Goal: Task Accomplishment & Management: Manage account settings

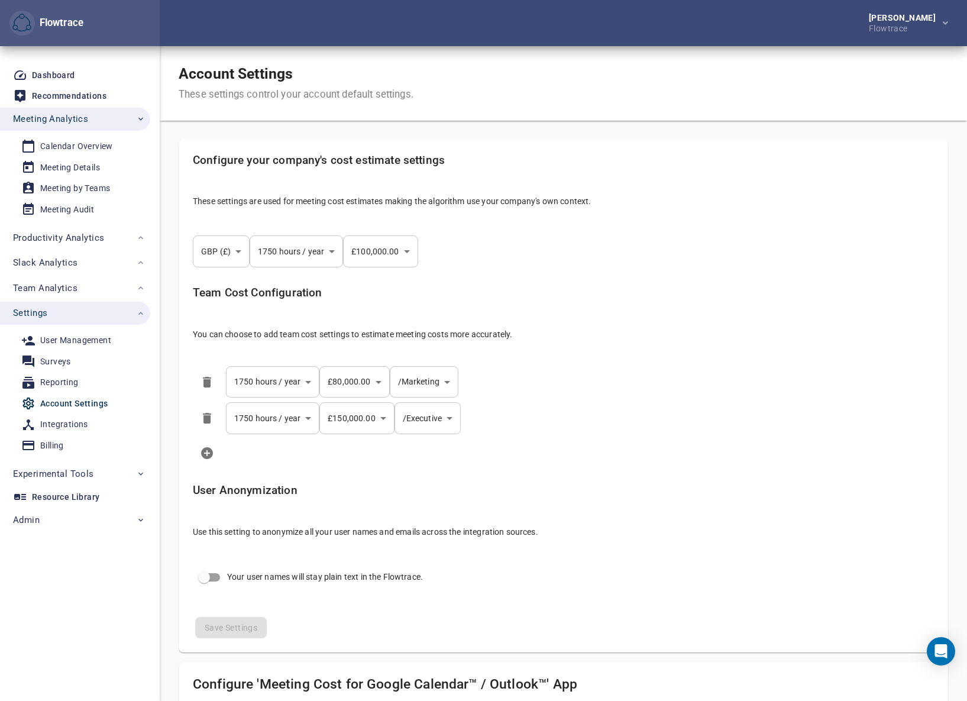
select select "***"
select select "**********"
select select "***"
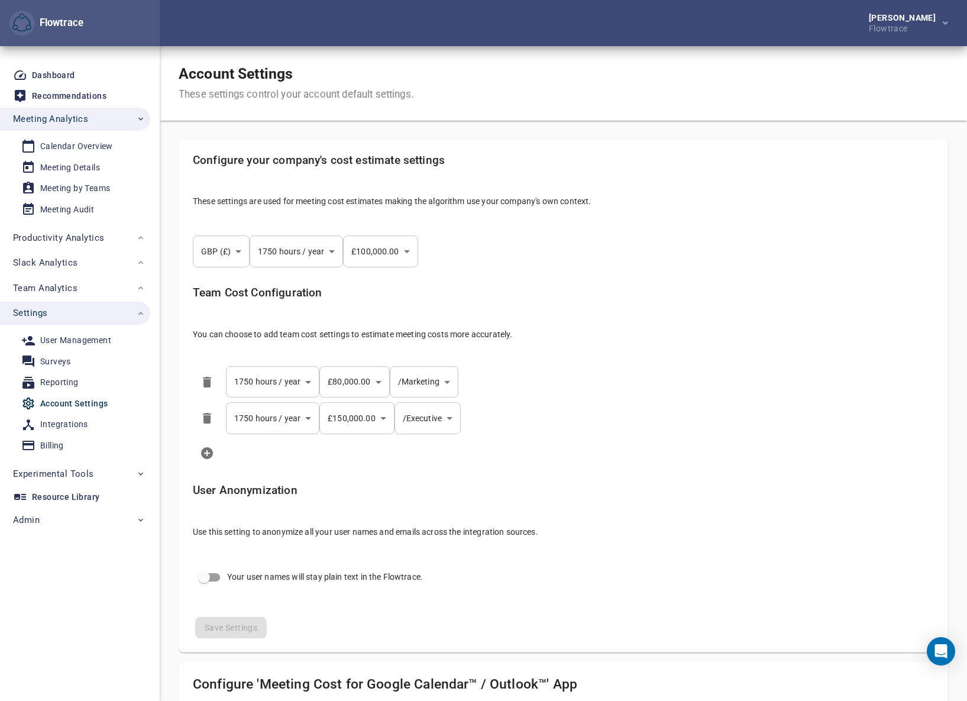
select select "**********"
select select "***"
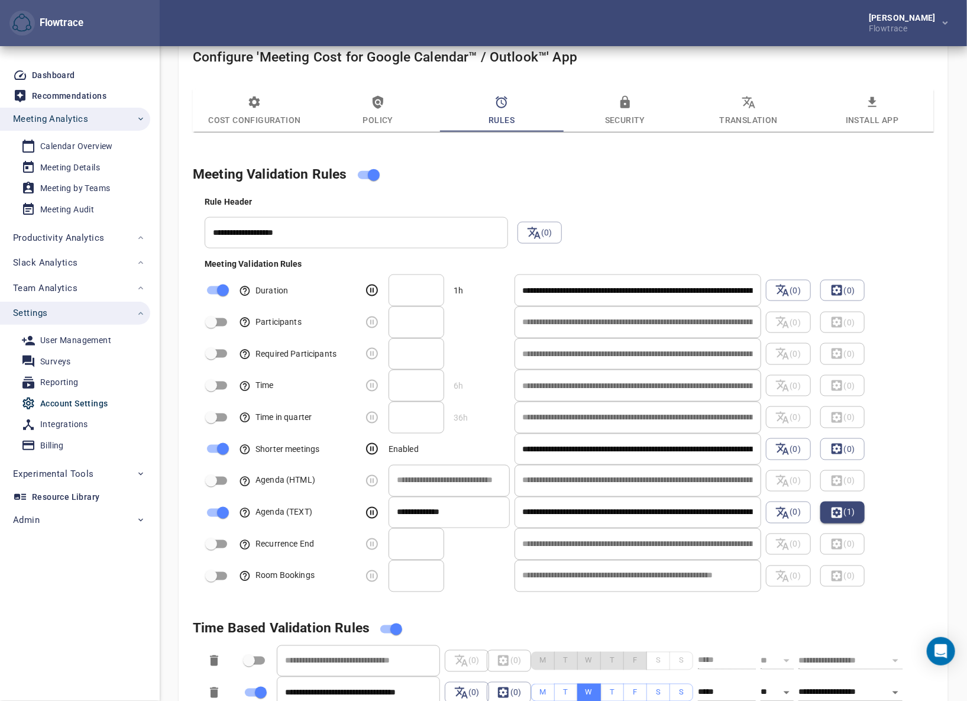
scroll to position [627, 0]
click at [51, 495] on div "Resource Library" at bounding box center [65, 497] width 67 height 15
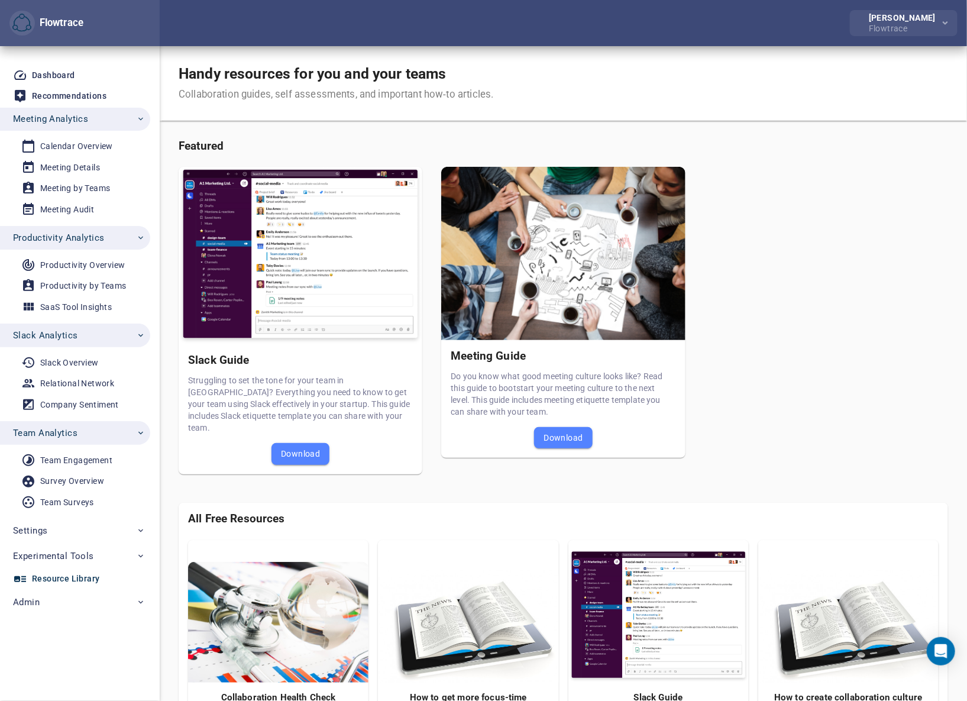
click at [905, 28] on div "Flowtrace" at bounding box center [904, 27] width 72 height 11
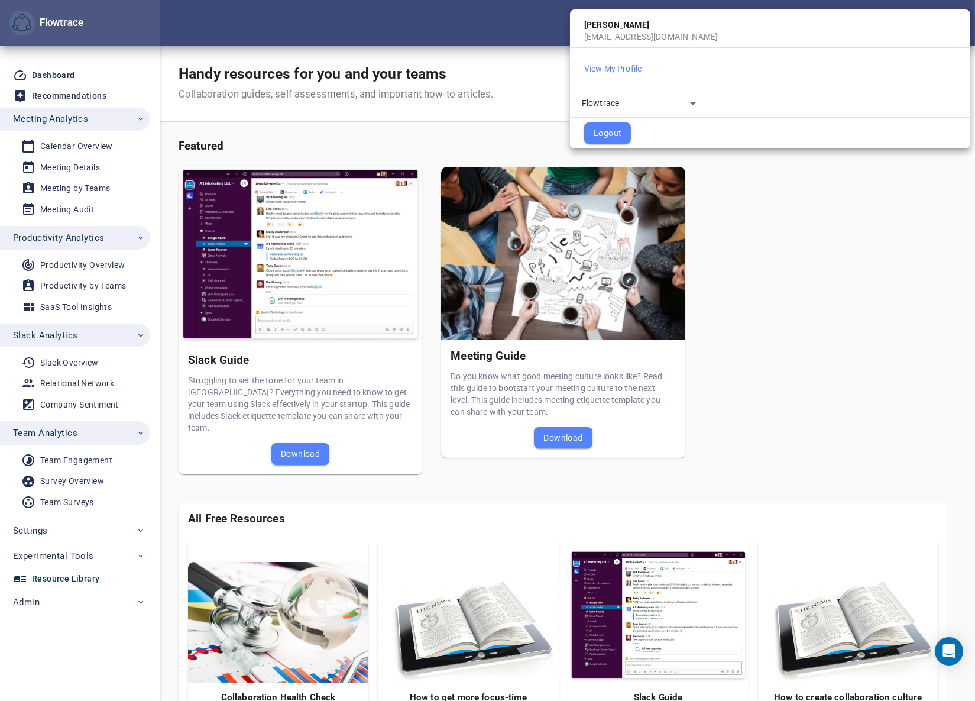
click at [630, 105] on body "Flowtrace Petri Lehtonen Flowtrace Flowtrace Dashboard Recommendations Meeting …" at bounding box center [487, 350] width 975 height 701
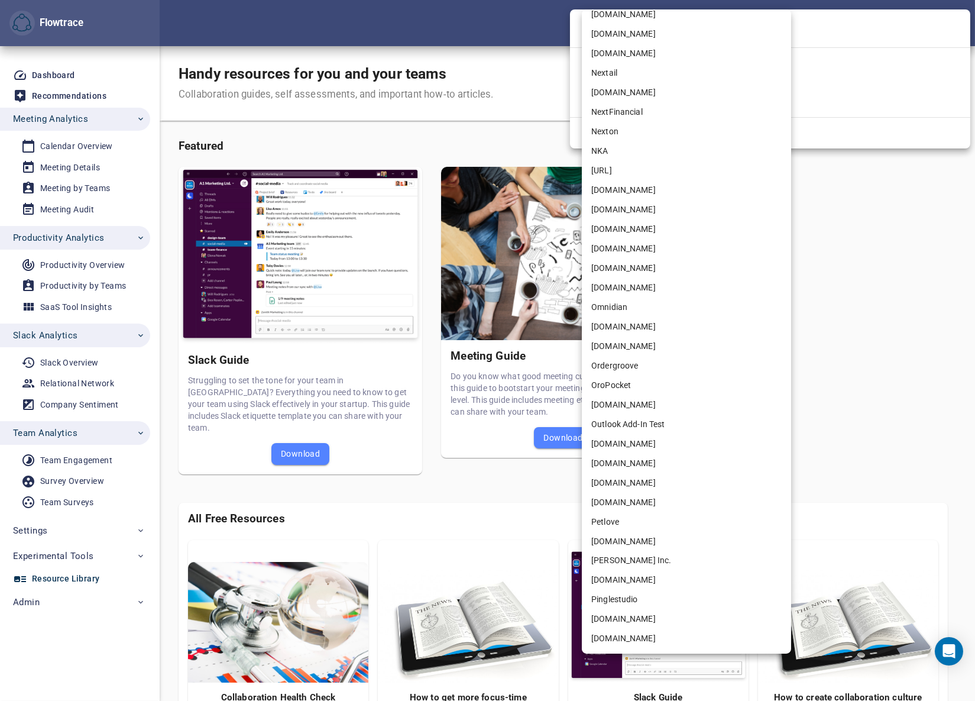
scroll to position [4703, 0]
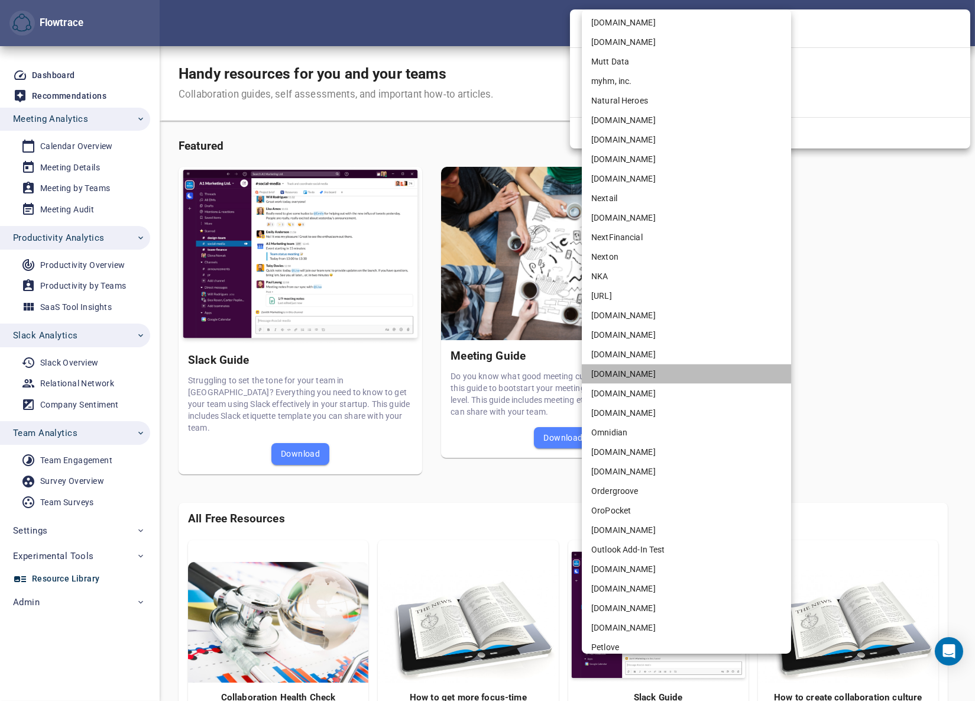
click at [621, 375] on li "[DOMAIN_NAME]" at bounding box center [686, 374] width 209 height 20
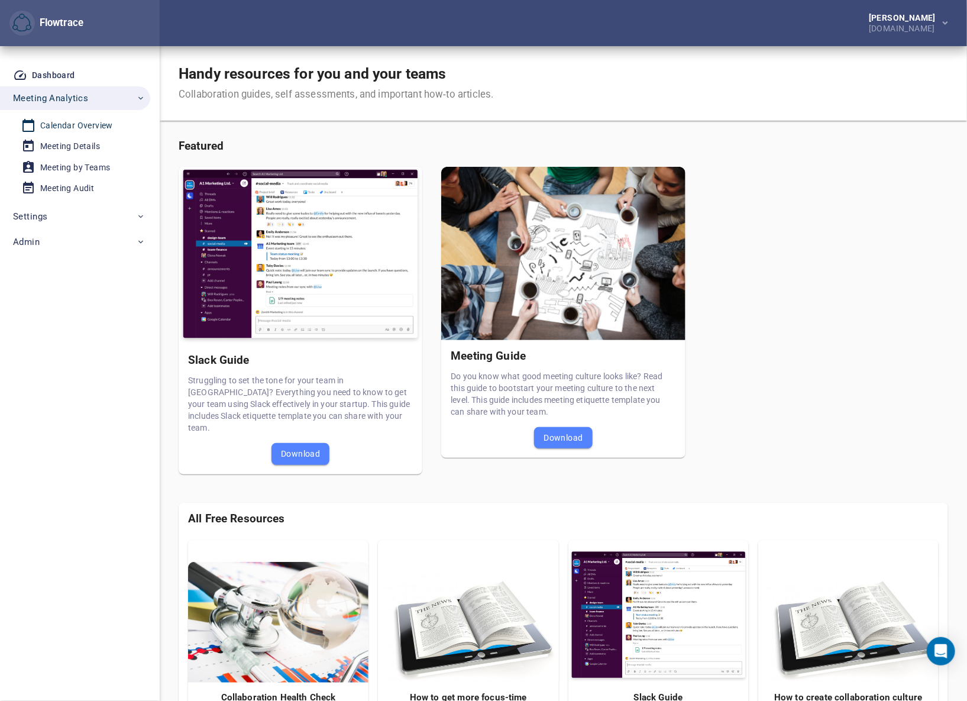
click at [76, 124] on div "Calendar Overview" at bounding box center [76, 125] width 73 height 15
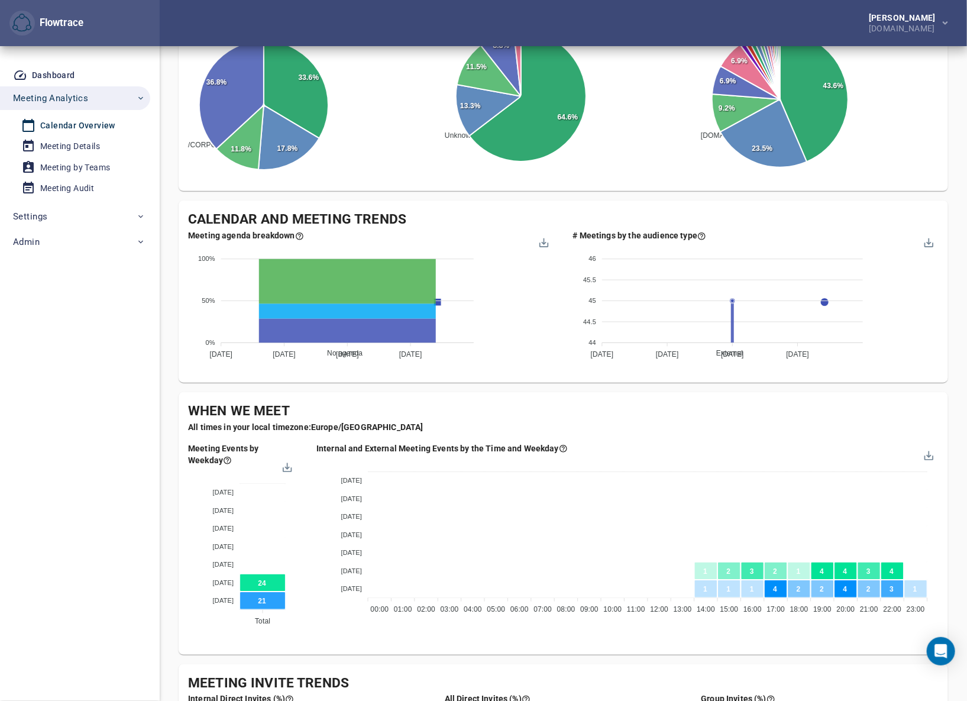
scroll to position [376, 0]
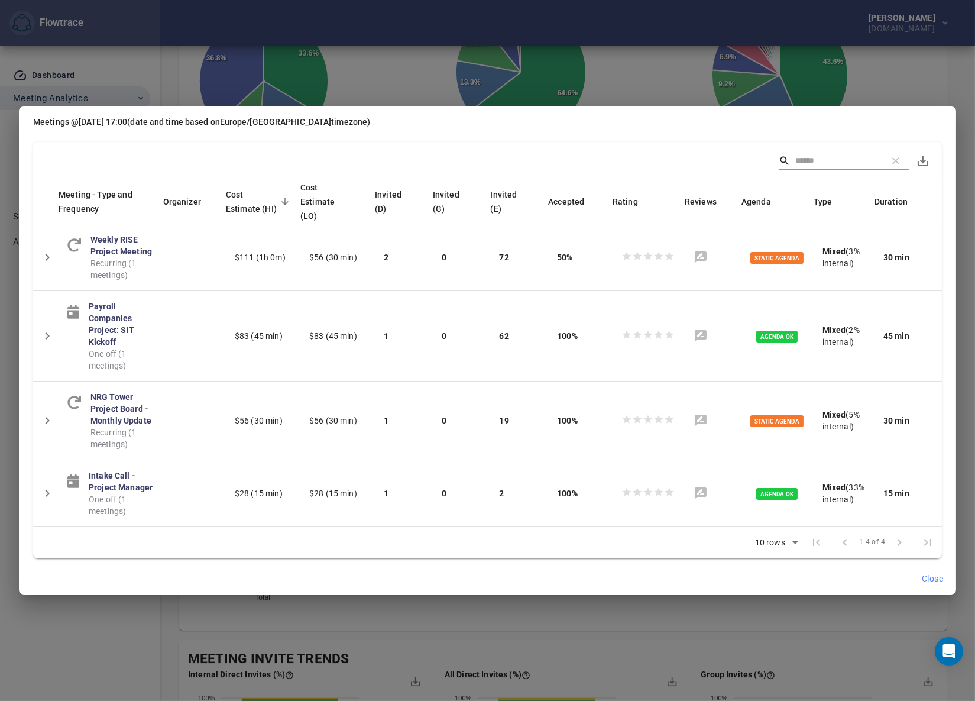
click at [933, 571] on span "Close" at bounding box center [932, 578] width 21 height 15
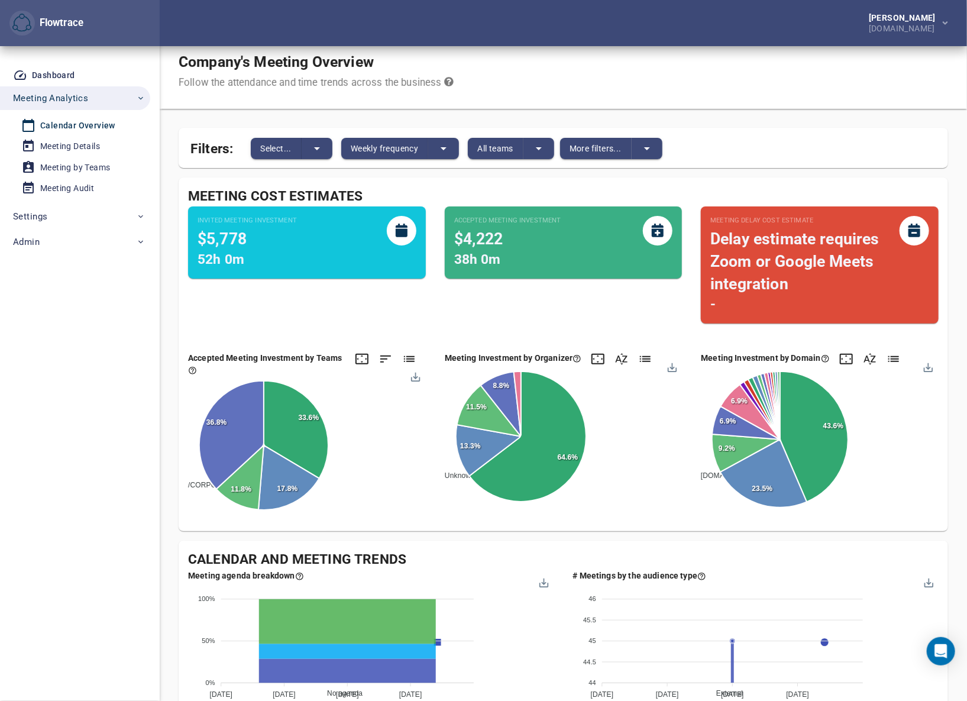
scroll to position [0, 0]
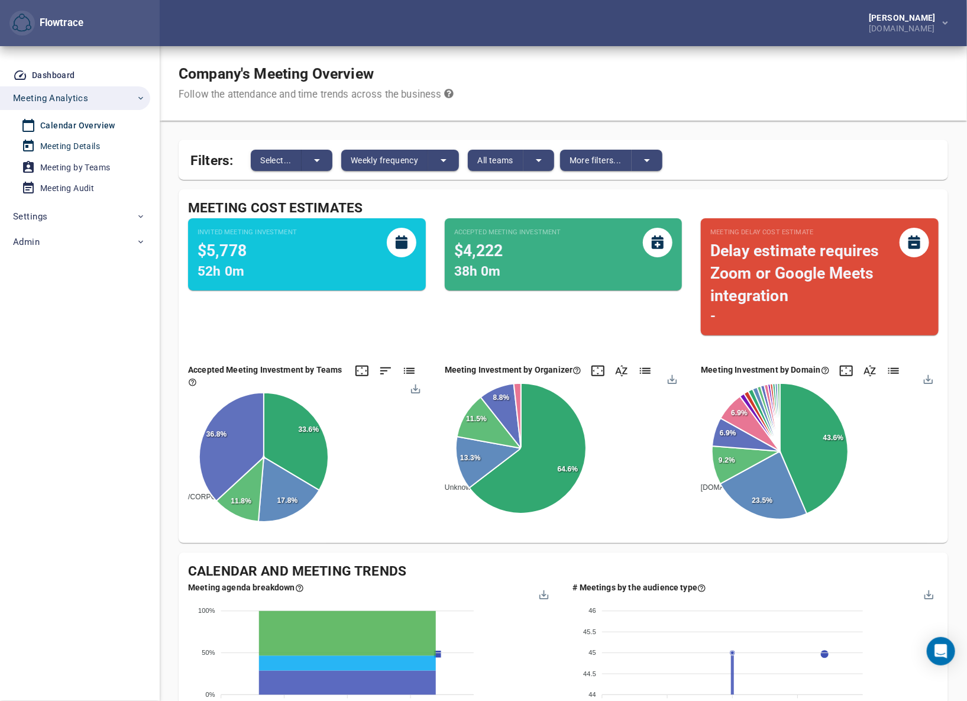
click at [72, 144] on div "Meeting Details" at bounding box center [70, 146] width 60 height 15
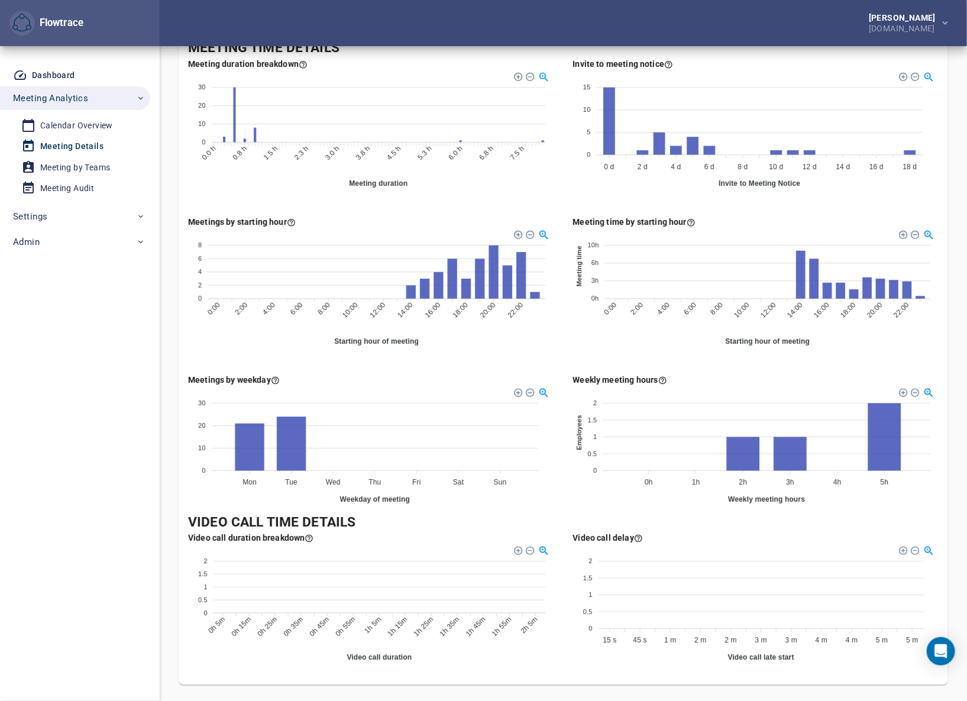
scroll to position [501, 0]
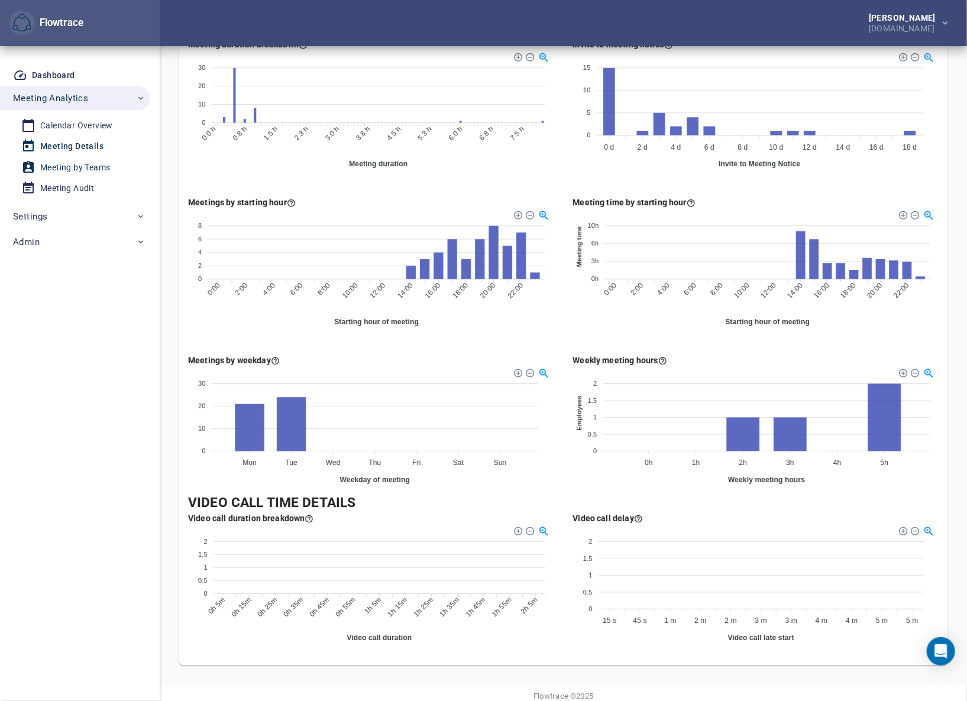
click at [74, 166] on div "Meeting by Teams" at bounding box center [75, 167] width 70 height 15
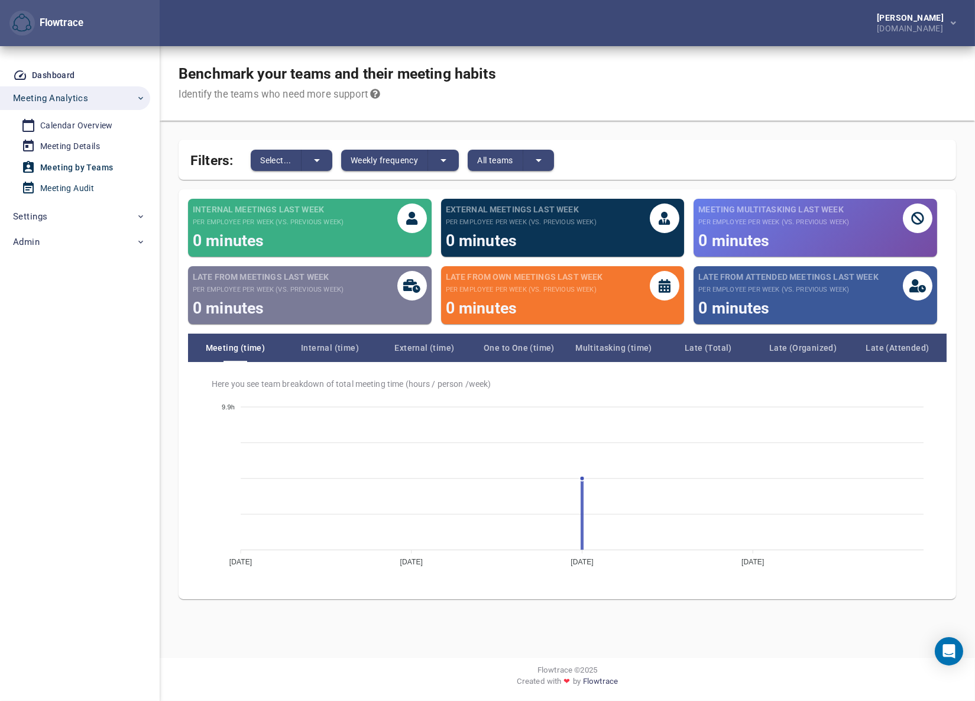
click at [61, 189] on div "Meeting Audit" at bounding box center [67, 188] width 54 height 15
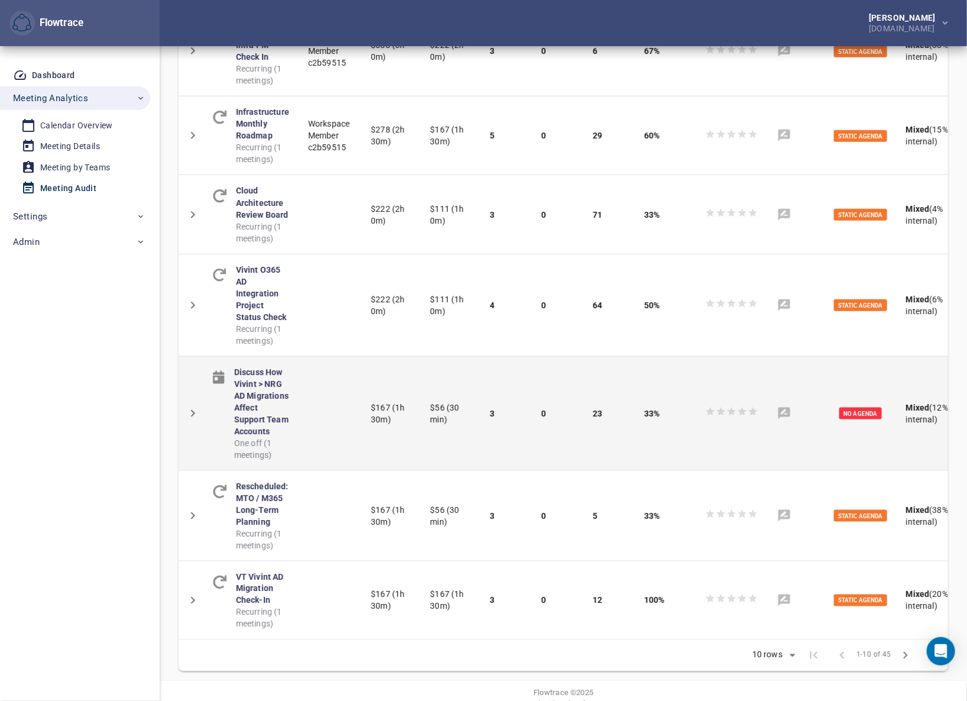
scroll to position [539, 0]
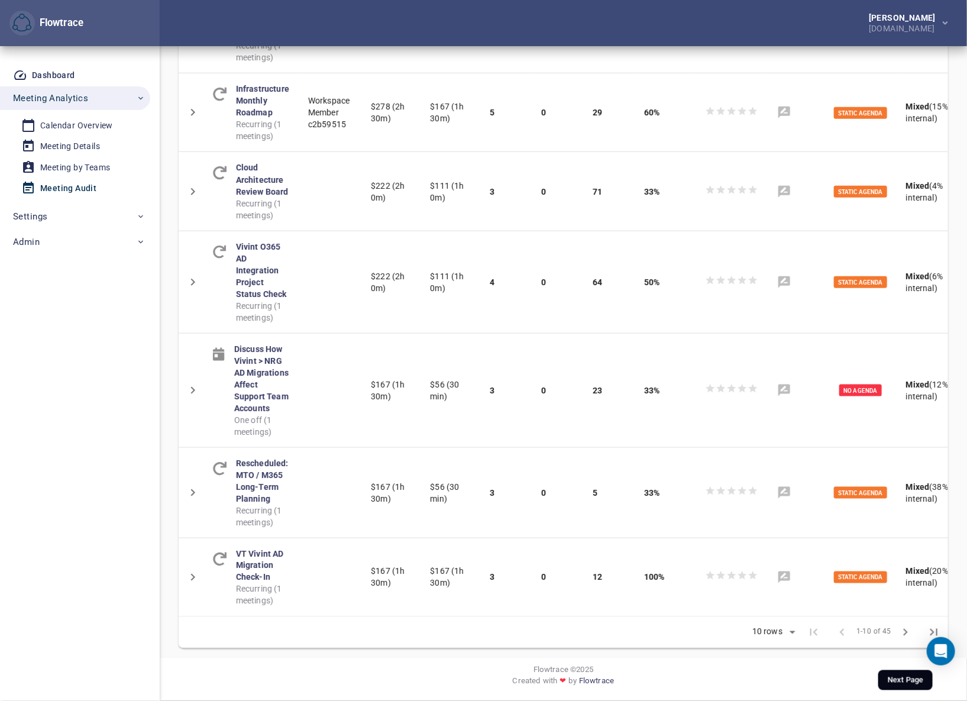
click at [903, 630] on icon "Next Page" at bounding box center [905, 632] width 14 height 14
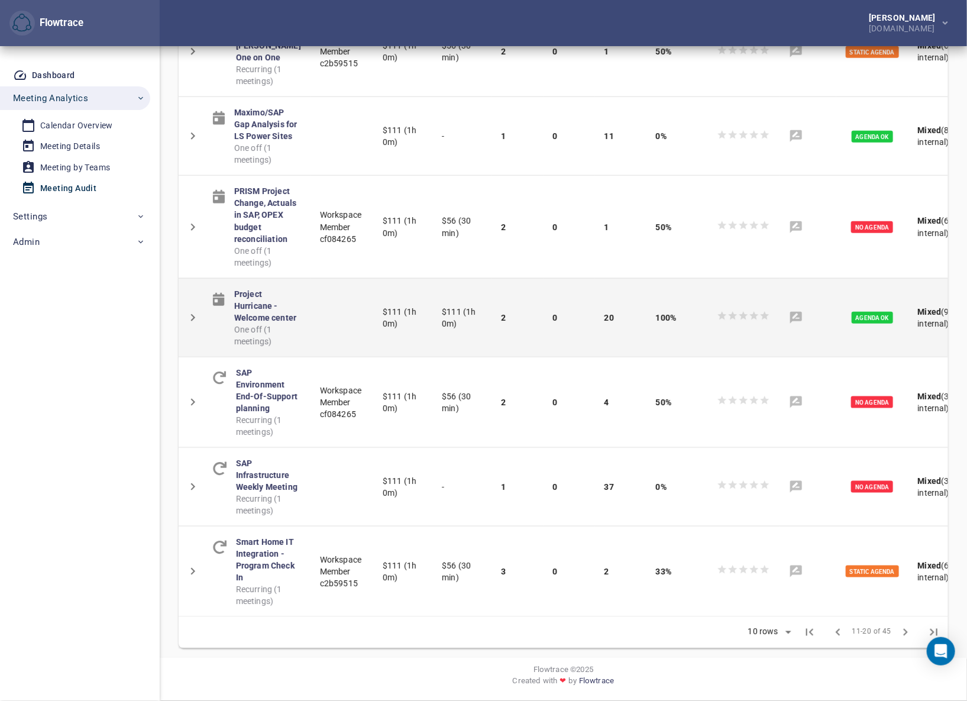
scroll to position [550, 0]
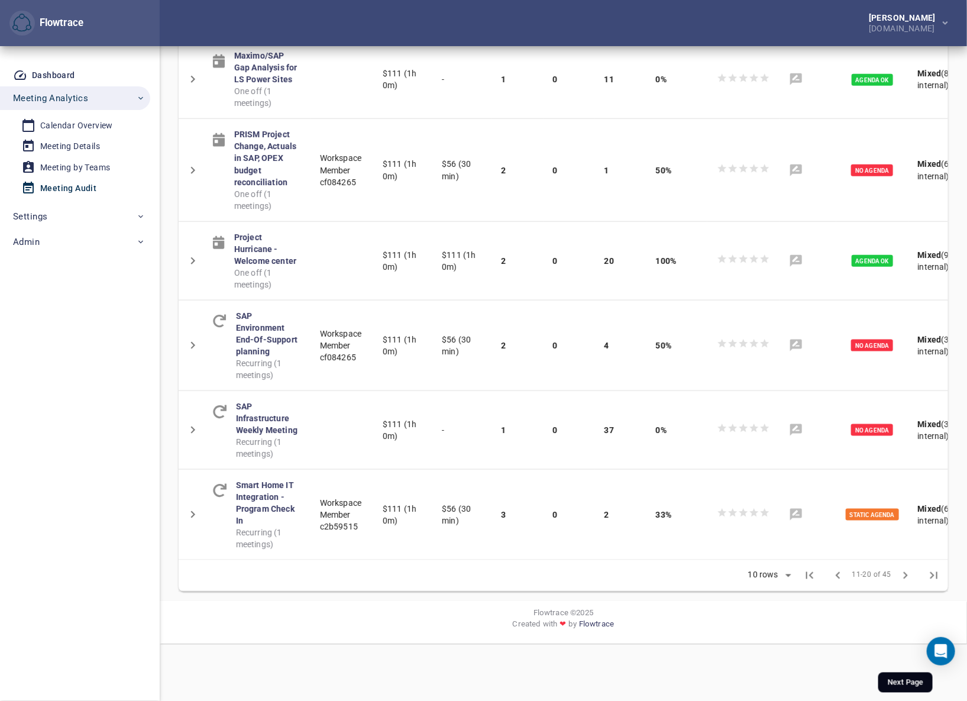
click at [907, 582] on icon "Next Page" at bounding box center [905, 575] width 14 height 14
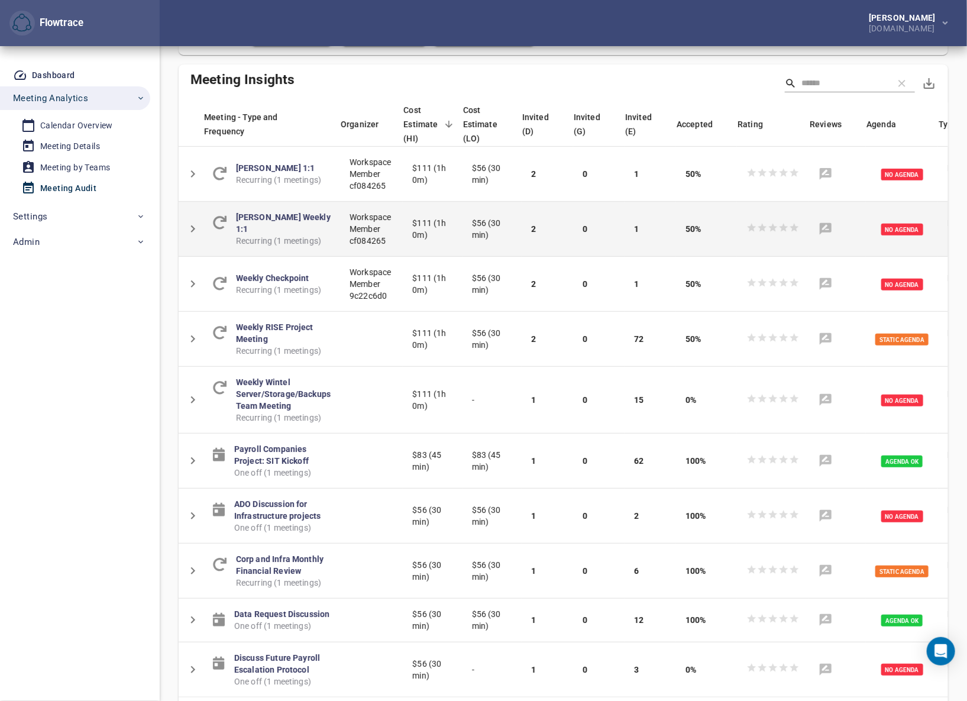
scroll to position [219, 0]
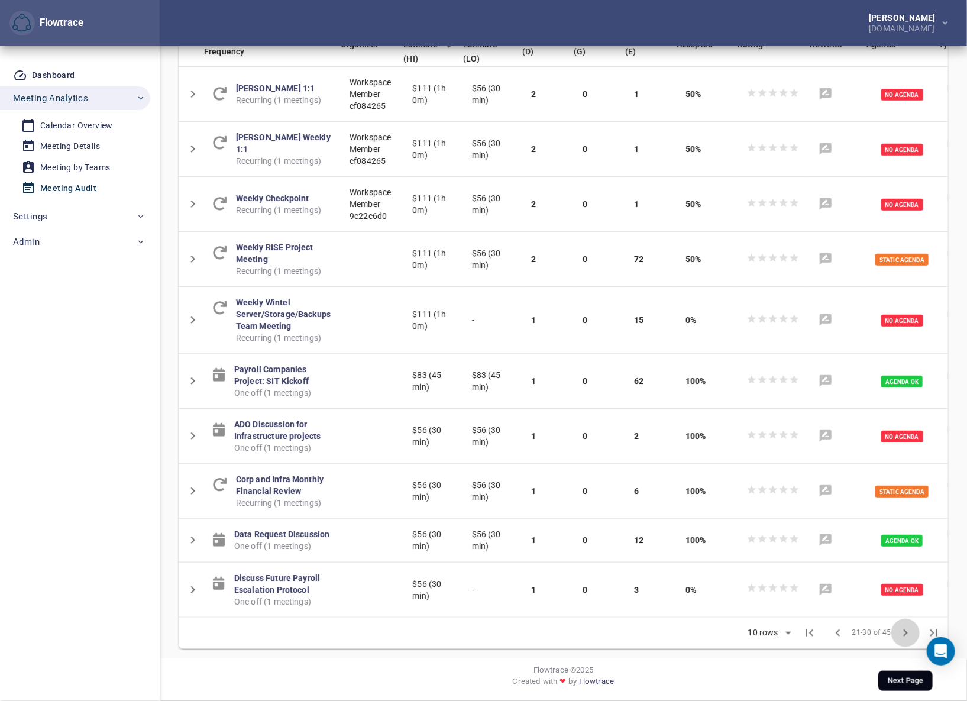
click at [907, 632] on icon "Next Page" at bounding box center [905, 632] width 14 height 14
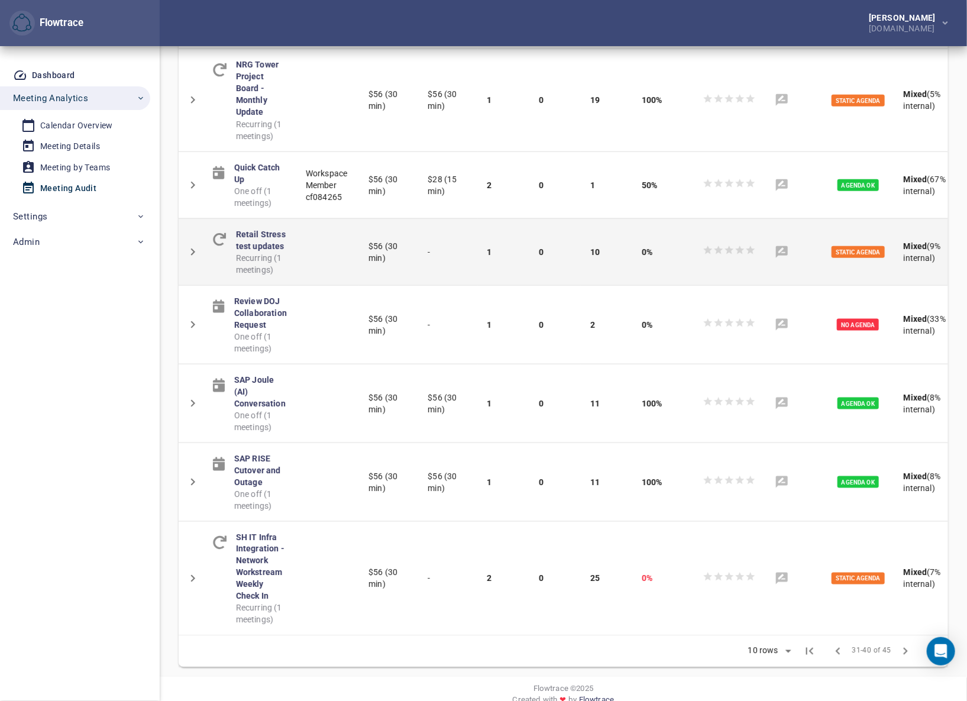
scroll to position [562, 0]
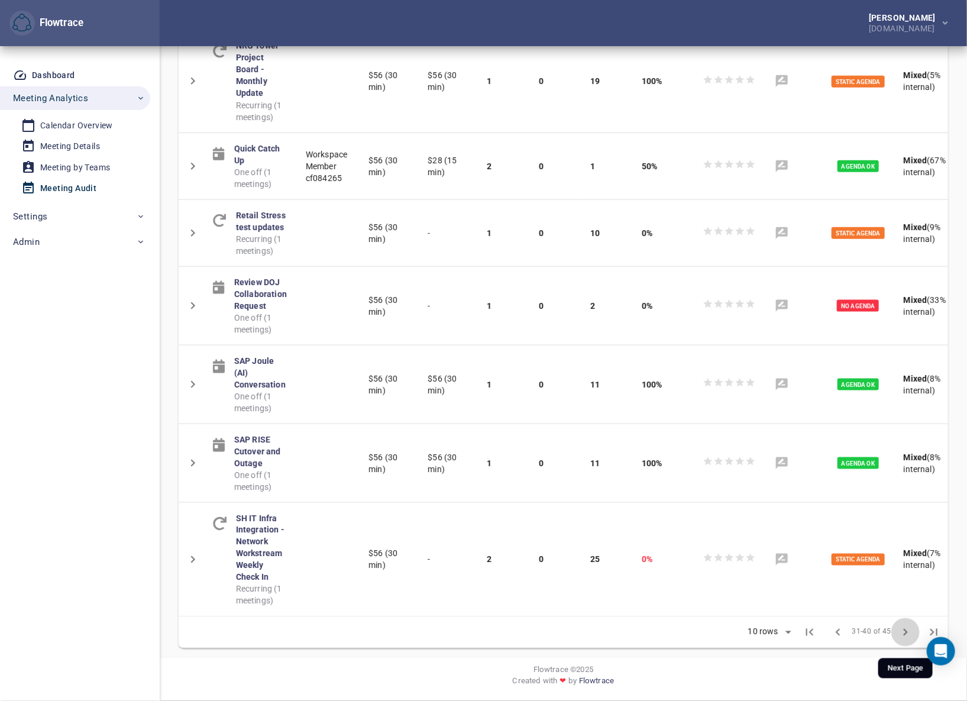
click at [910, 633] on icon "Next Page" at bounding box center [905, 632] width 14 height 14
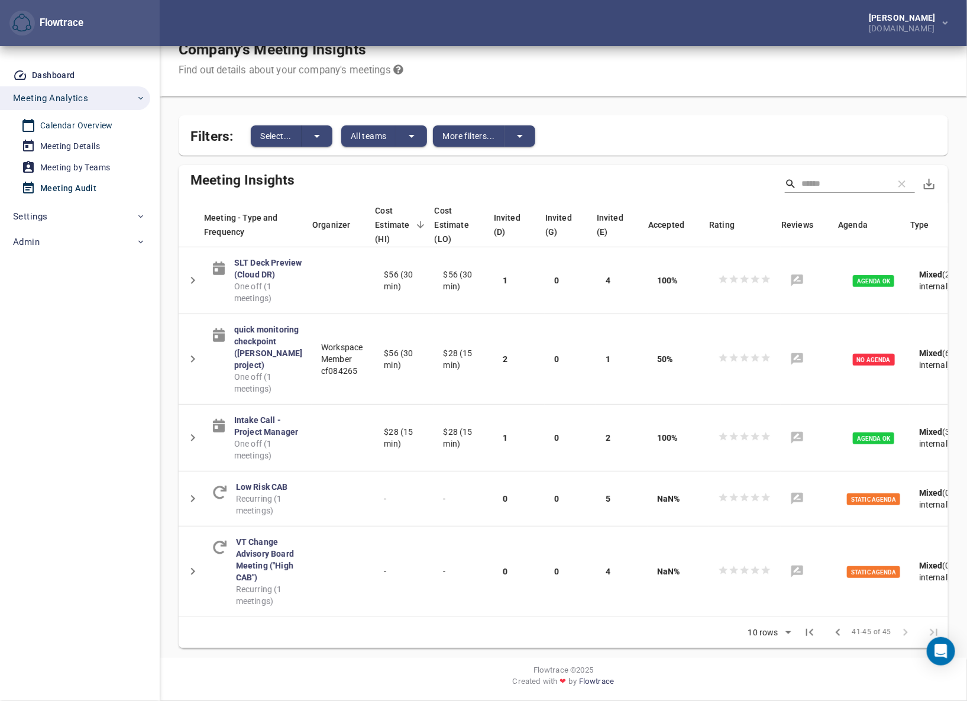
click at [60, 122] on div "Calendar Overview" at bounding box center [76, 125] width 73 height 15
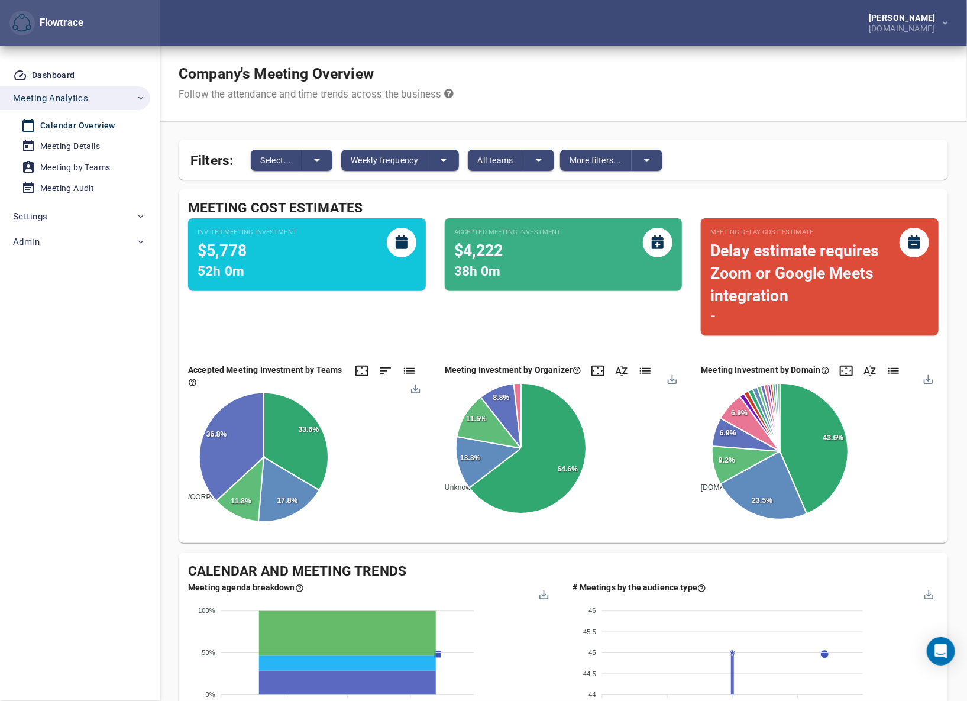
click at [581, 67] on div "Company's Meeting Overview Follow the attendance and time trends across the bus…" at bounding box center [563, 83] width 807 height 74
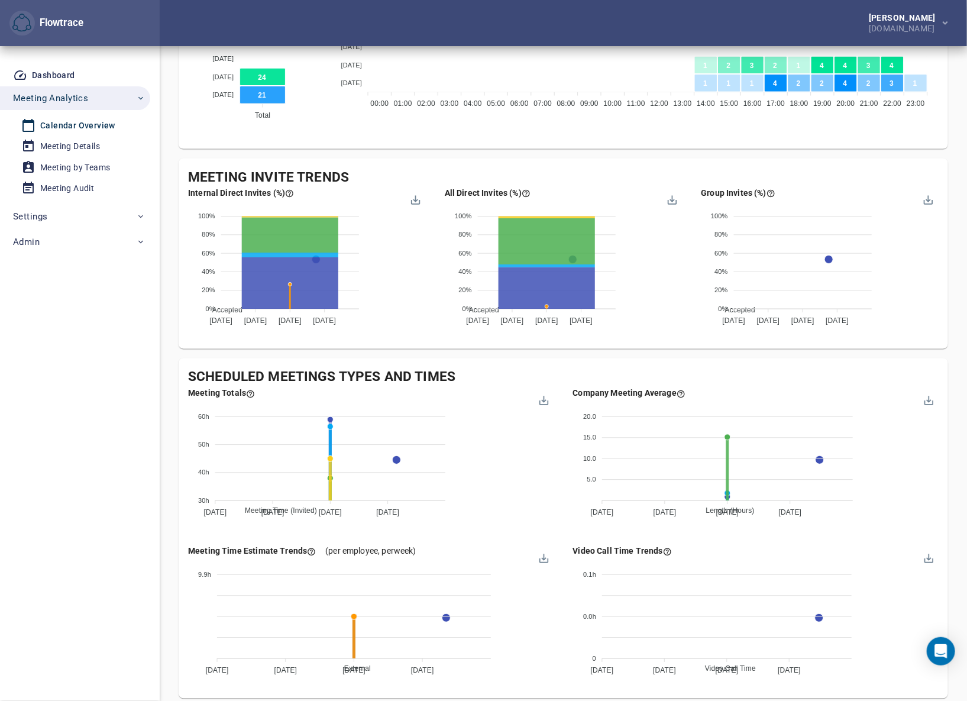
scroll to position [916, 0]
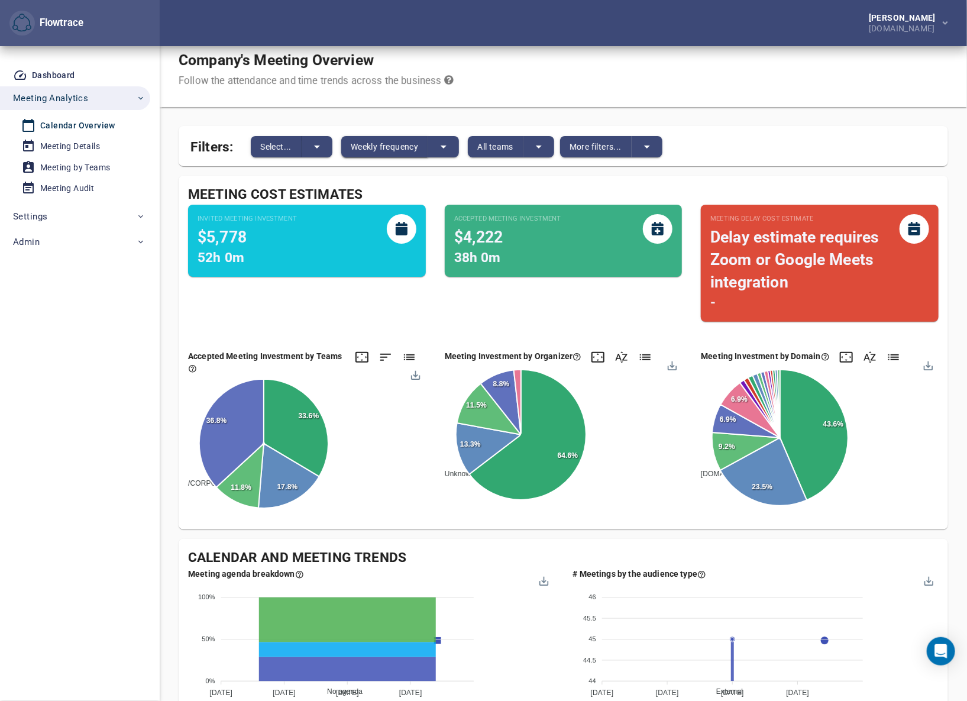
scroll to position [0, 0]
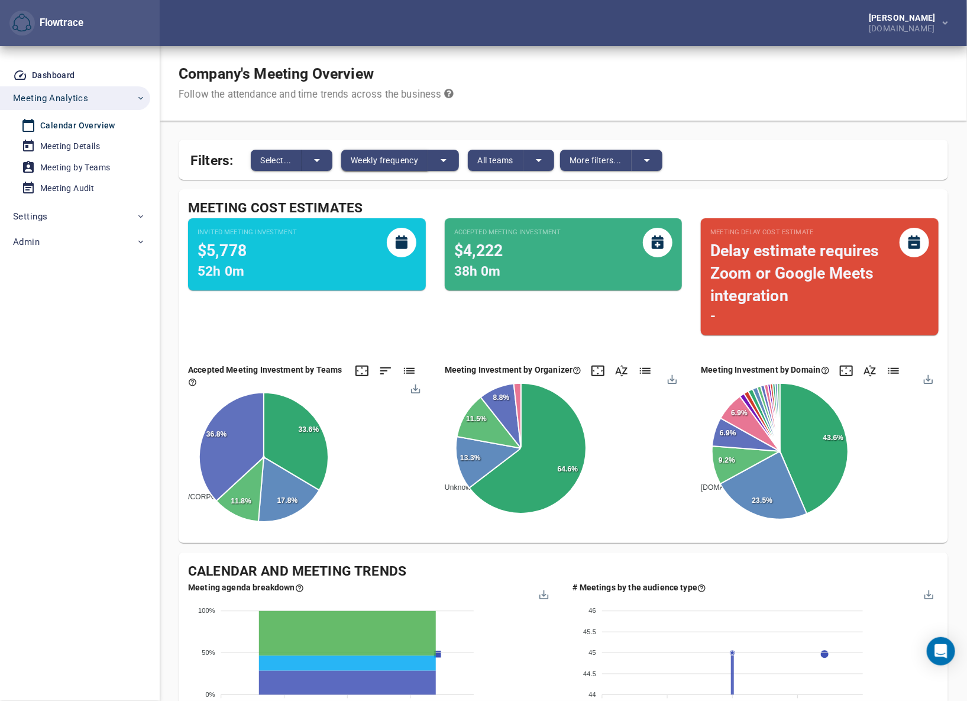
click at [383, 155] on span "Weekly frequency" at bounding box center [384, 160] width 67 height 14
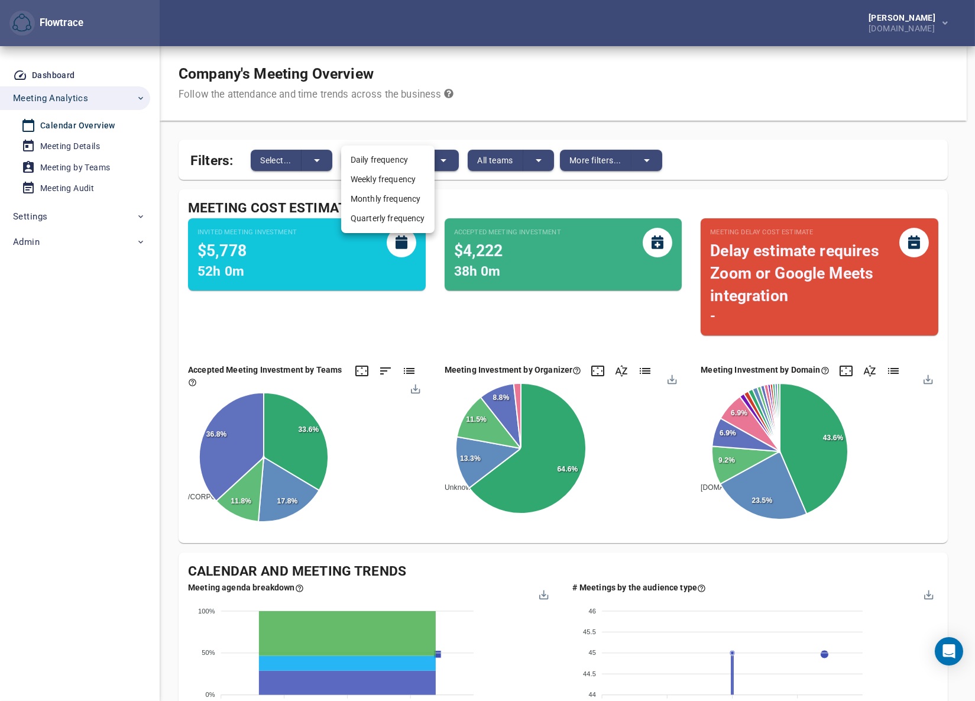
click at [383, 163] on li "Daily frequency" at bounding box center [387, 160] width 93 height 20
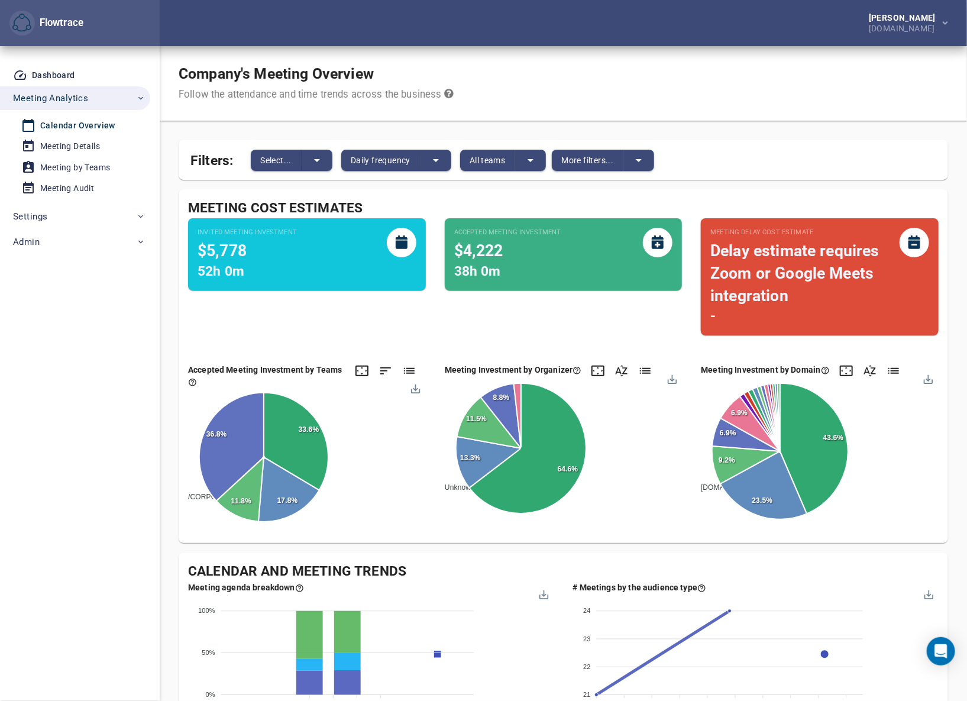
click at [579, 86] on div "Company's Meeting Overview Follow the attendance and time trends across the bus…" at bounding box center [563, 83] width 807 height 74
click at [610, 108] on div "Company's Meeting Overview Follow the attendance and time trends across the bus…" at bounding box center [563, 83] width 807 height 74
click at [66, 218] on span "Settings" at bounding box center [79, 216] width 132 height 15
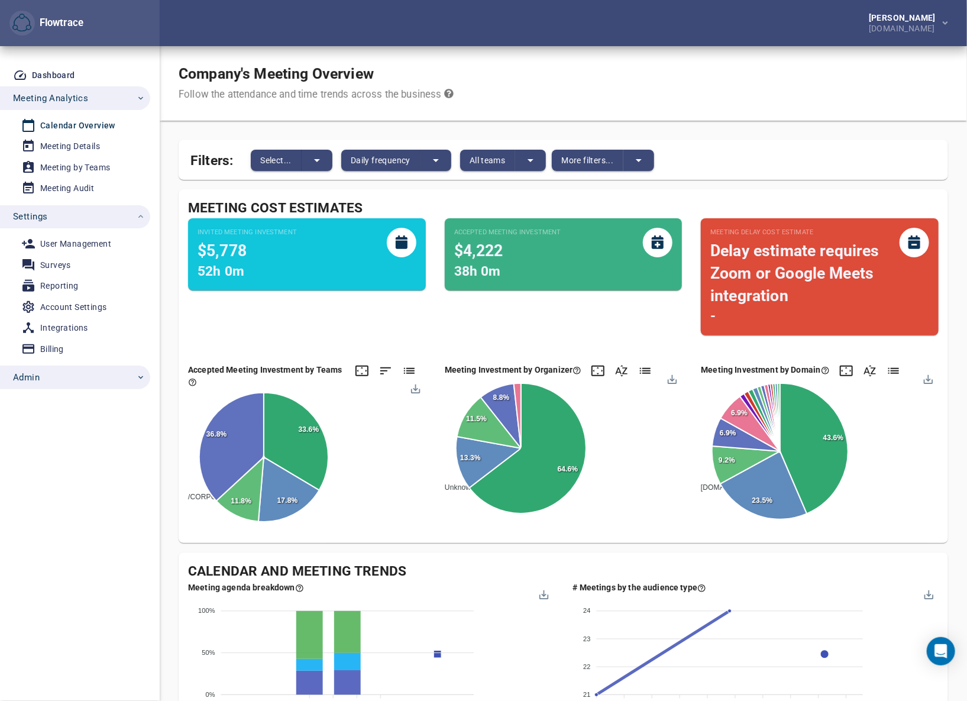
click at [76, 377] on span "Admin" at bounding box center [79, 376] width 132 height 15
click at [79, 377] on span "Admin" at bounding box center [79, 376] width 132 height 15
click at [90, 216] on span "Settings" at bounding box center [79, 216] width 132 height 15
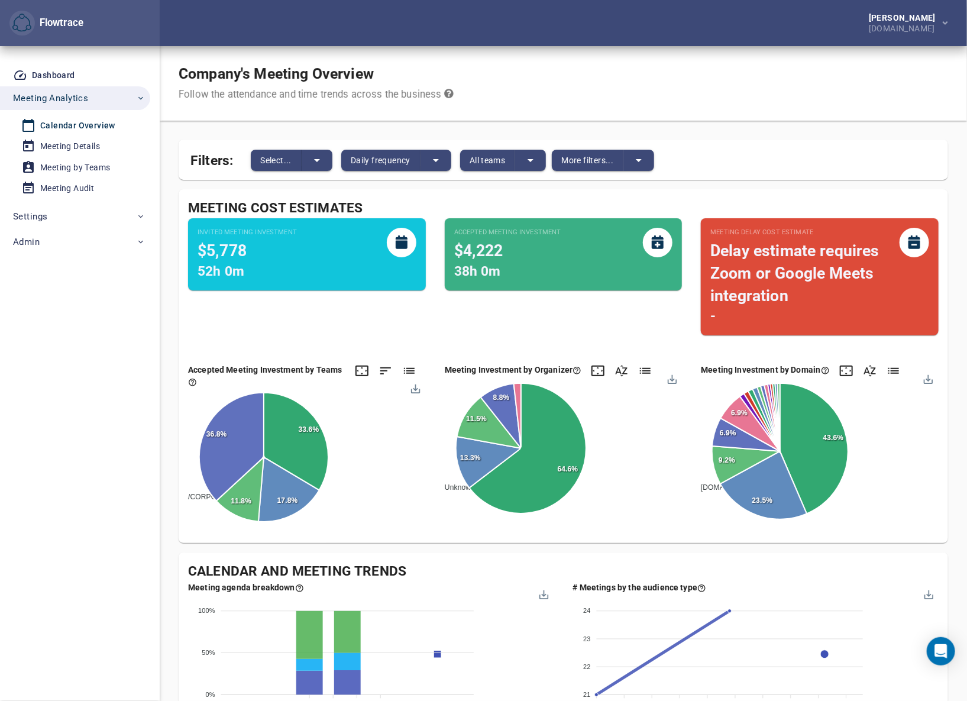
click at [488, 25] on div "[PERSON_NAME] [DOMAIN_NAME]" at bounding box center [563, 23] width 807 height 46
click at [579, 44] on div "[PERSON_NAME] [DOMAIN_NAME]" at bounding box center [563, 23] width 807 height 46
click at [656, 76] on div "Company's Meeting Overview Follow the attendance and time trends across the bus…" at bounding box center [563, 83] width 807 height 74
click at [647, 64] on div "Company's Meeting Overview Follow the attendance and time trends across the bus…" at bounding box center [563, 83] width 807 height 74
click at [43, 216] on span "Settings" at bounding box center [30, 216] width 34 height 15
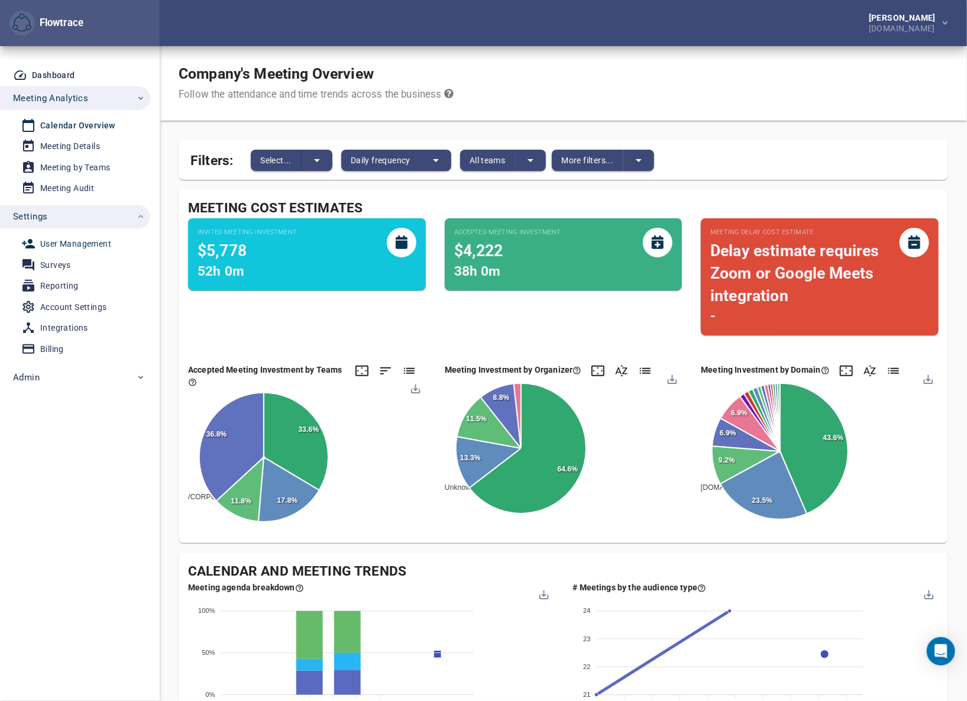
click at [60, 245] on div "User Management" at bounding box center [75, 243] width 71 height 15
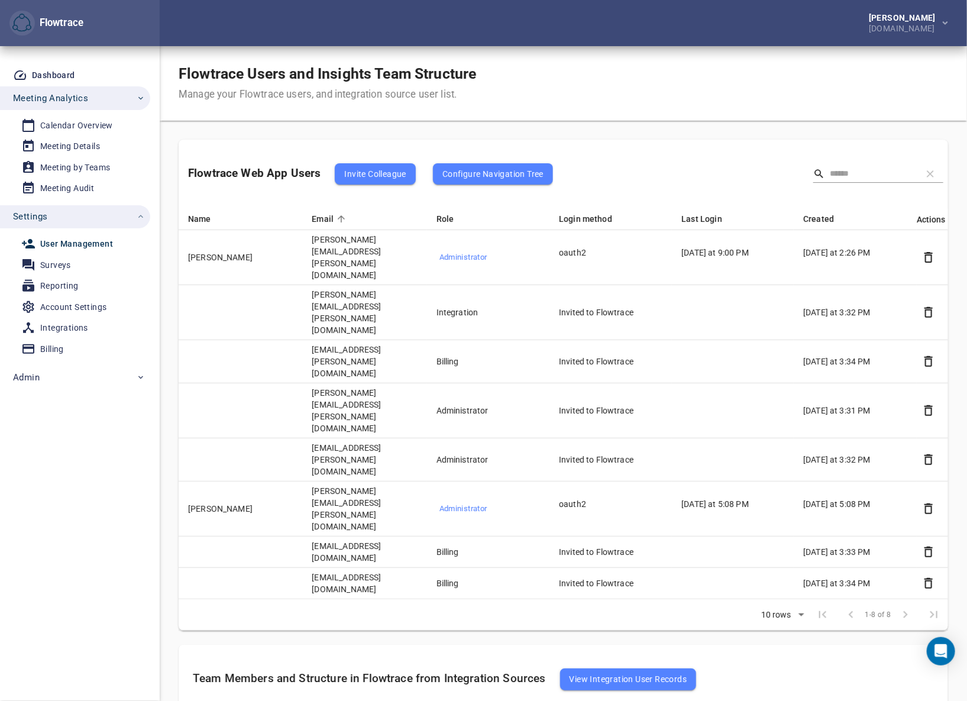
click at [592, 47] on div "Flowtrace Users and Insights Team Structure Manage your Flowtrace users, and in…" at bounding box center [563, 83] width 807 height 74
click at [570, 17] on div "[PERSON_NAME] [DOMAIN_NAME]" at bounding box center [563, 23] width 807 height 46
click at [627, 76] on div "Flowtrace Users and Insights Team Structure Manage your Flowtrace users, and in…" at bounding box center [563, 83] width 807 height 74
click at [585, 30] on div "[PERSON_NAME] [DOMAIN_NAME]" at bounding box center [563, 23] width 807 height 46
click at [679, 69] on div "Flowtrace Users and Insights Team Structure Manage your Flowtrace users, and in…" at bounding box center [563, 83] width 807 height 74
